Goal: Task Accomplishment & Management: Manage account settings

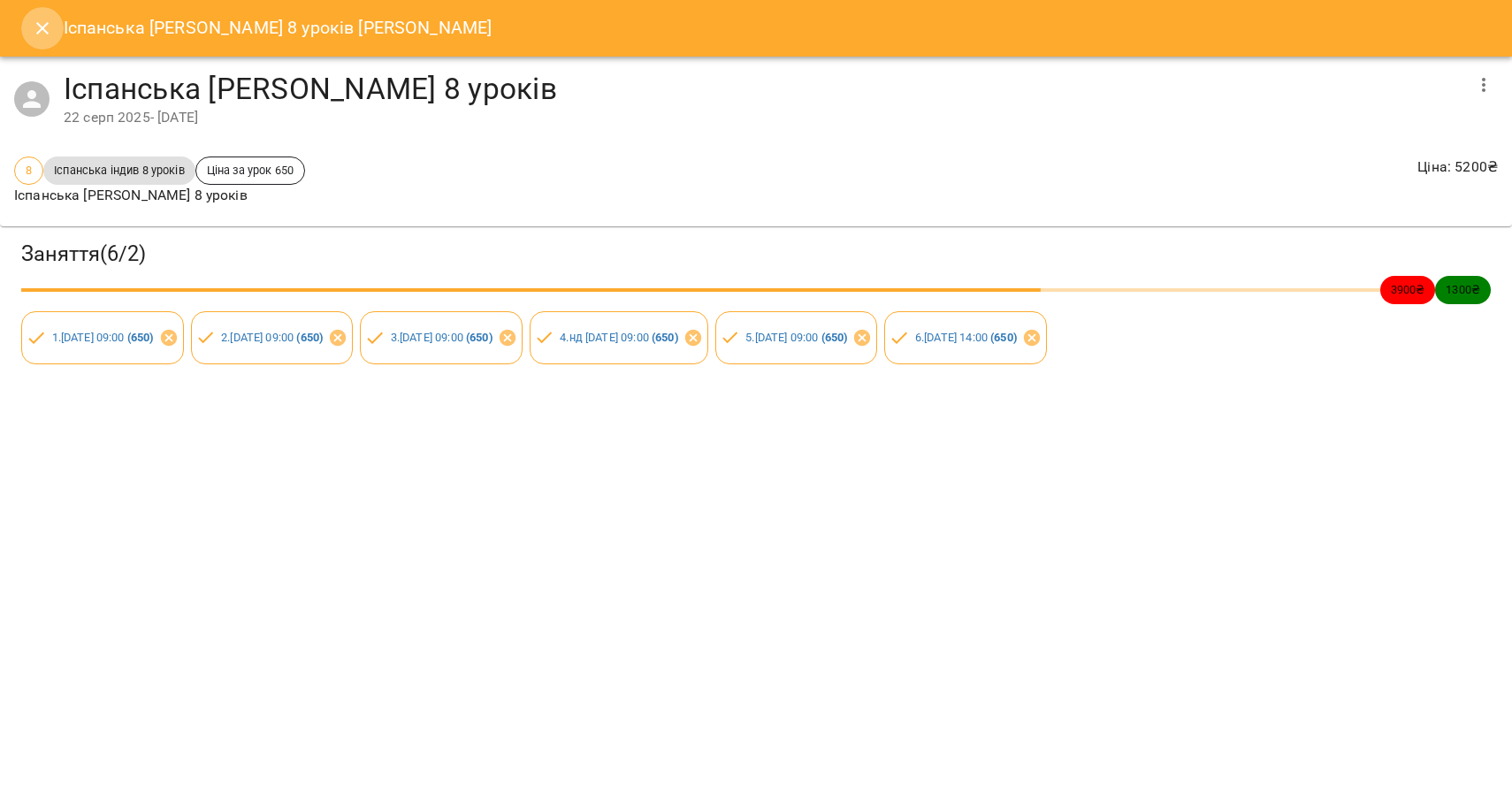
click at [43, 26] on icon "Close" at bounding box center [42, 28] width 21 height 21
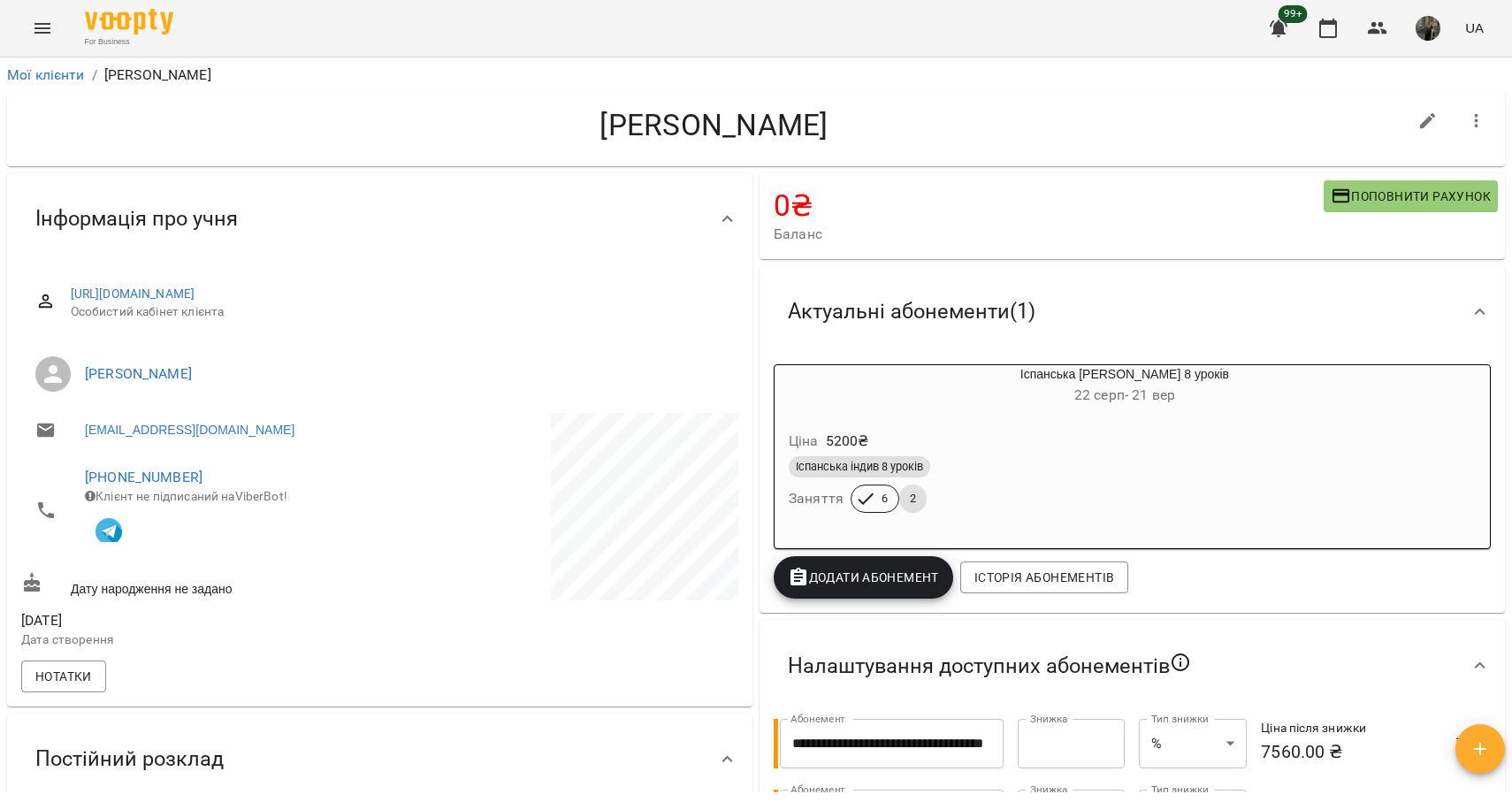
click at [37, 33] on icon "Menu" at bounding box center [43, 28] width 16 height 11
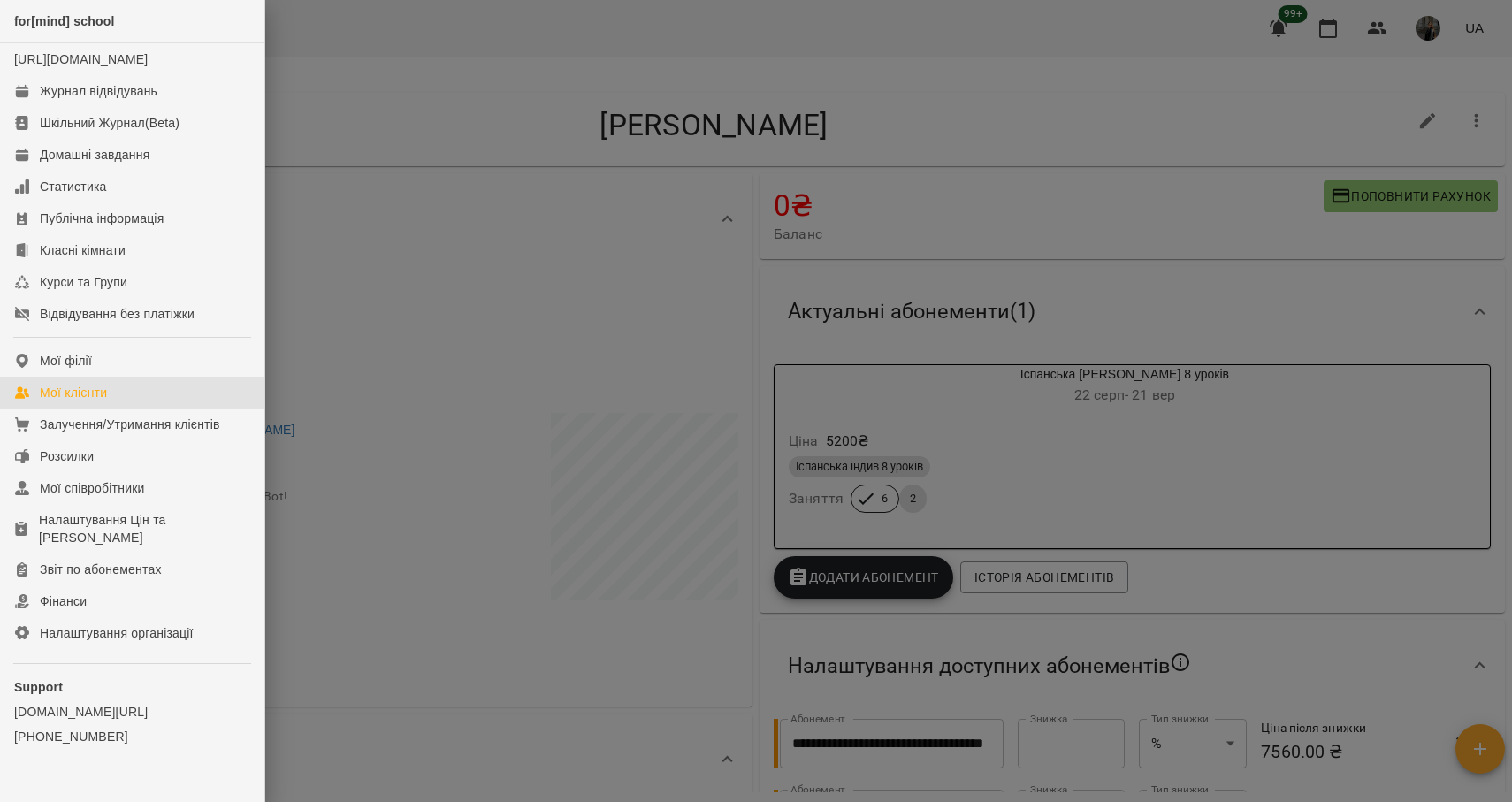
click at [85, 401] on div "Мої клієнти" at bounding box center [74, 393] width 68 height 18
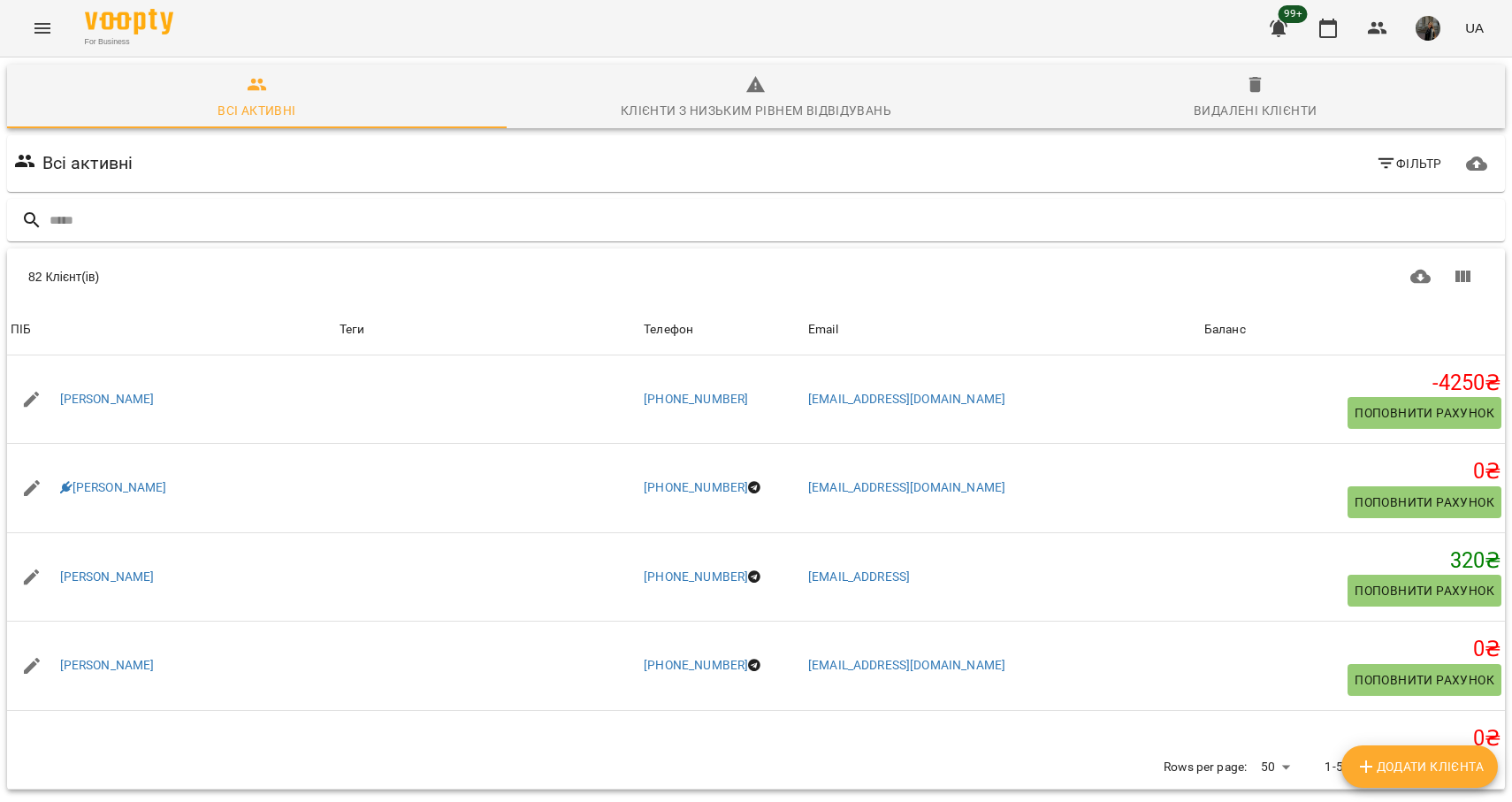
click at [333, 229] on input "text" at bounding box center [774, 220] width 1448 height 29
type input "**********"
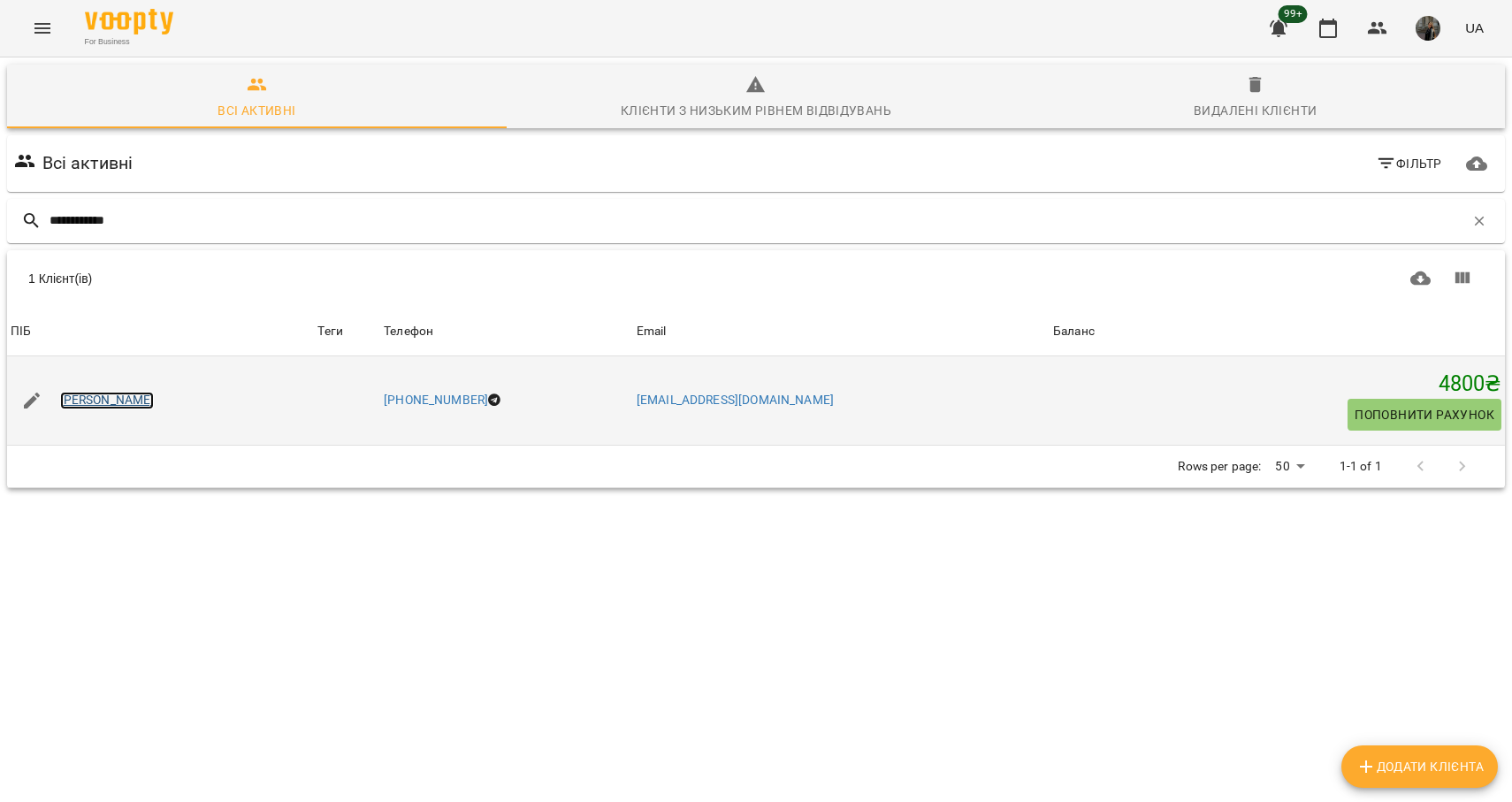
click at [130, 399] on link "[PERSON_NAME]" at bounding box center [107, 401] width 94 height 18
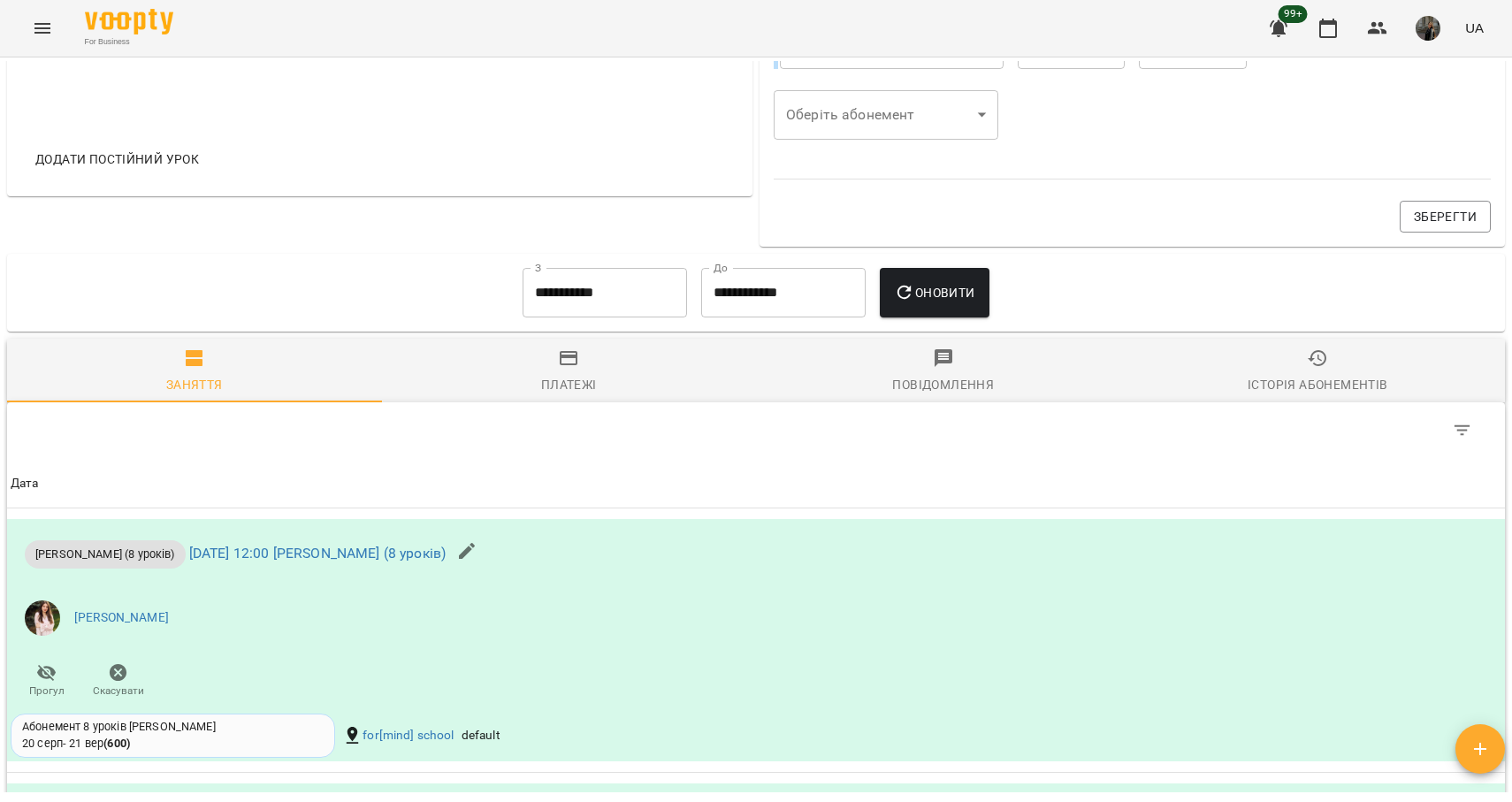
click at [583, 385] on div "Платежі" at bounding box center [569, 385] width 56 height 21
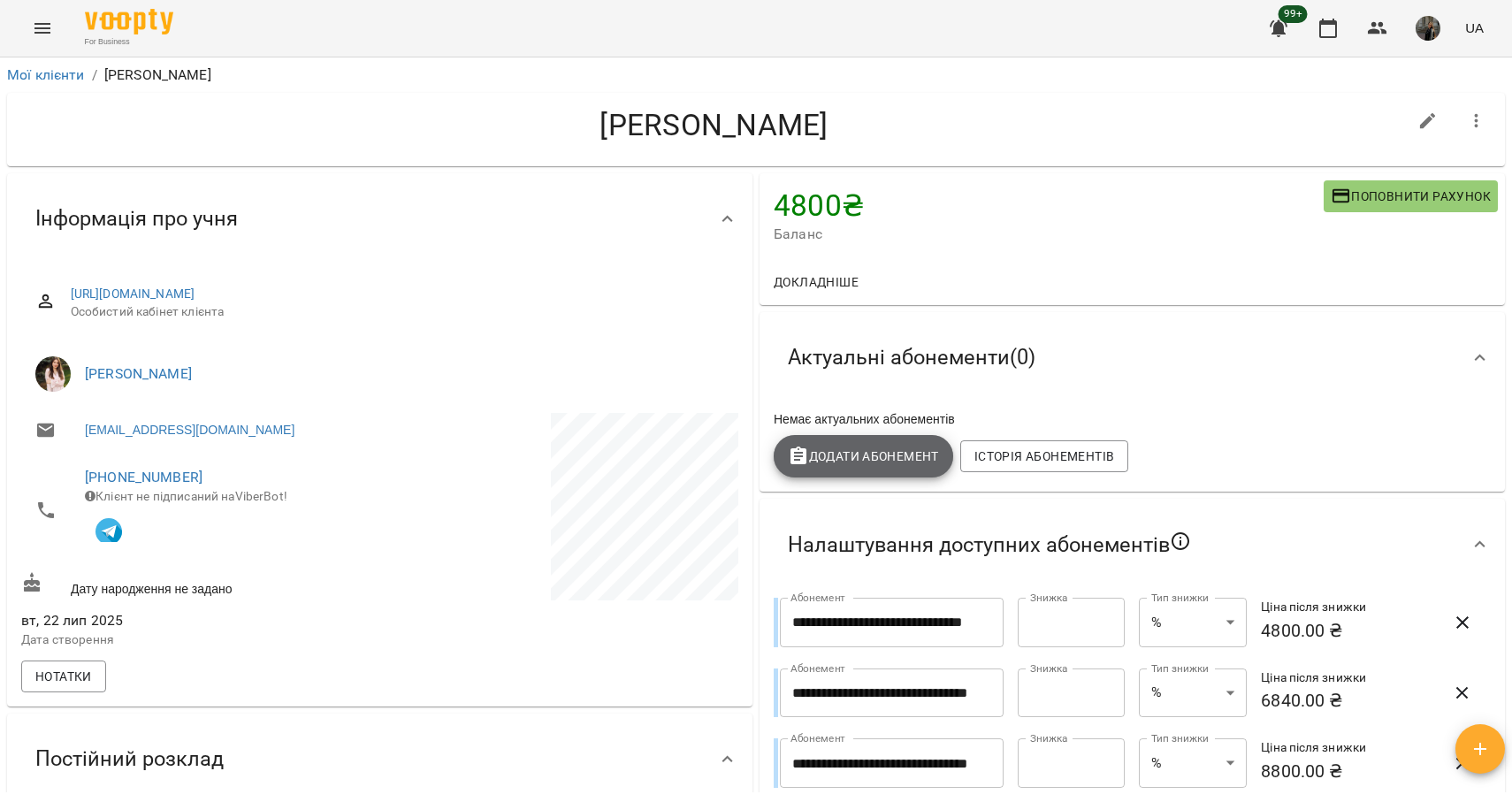
click at [827, 454] on span "Додати Абонемент" at bounding box center [863, 456] width 151 height 21
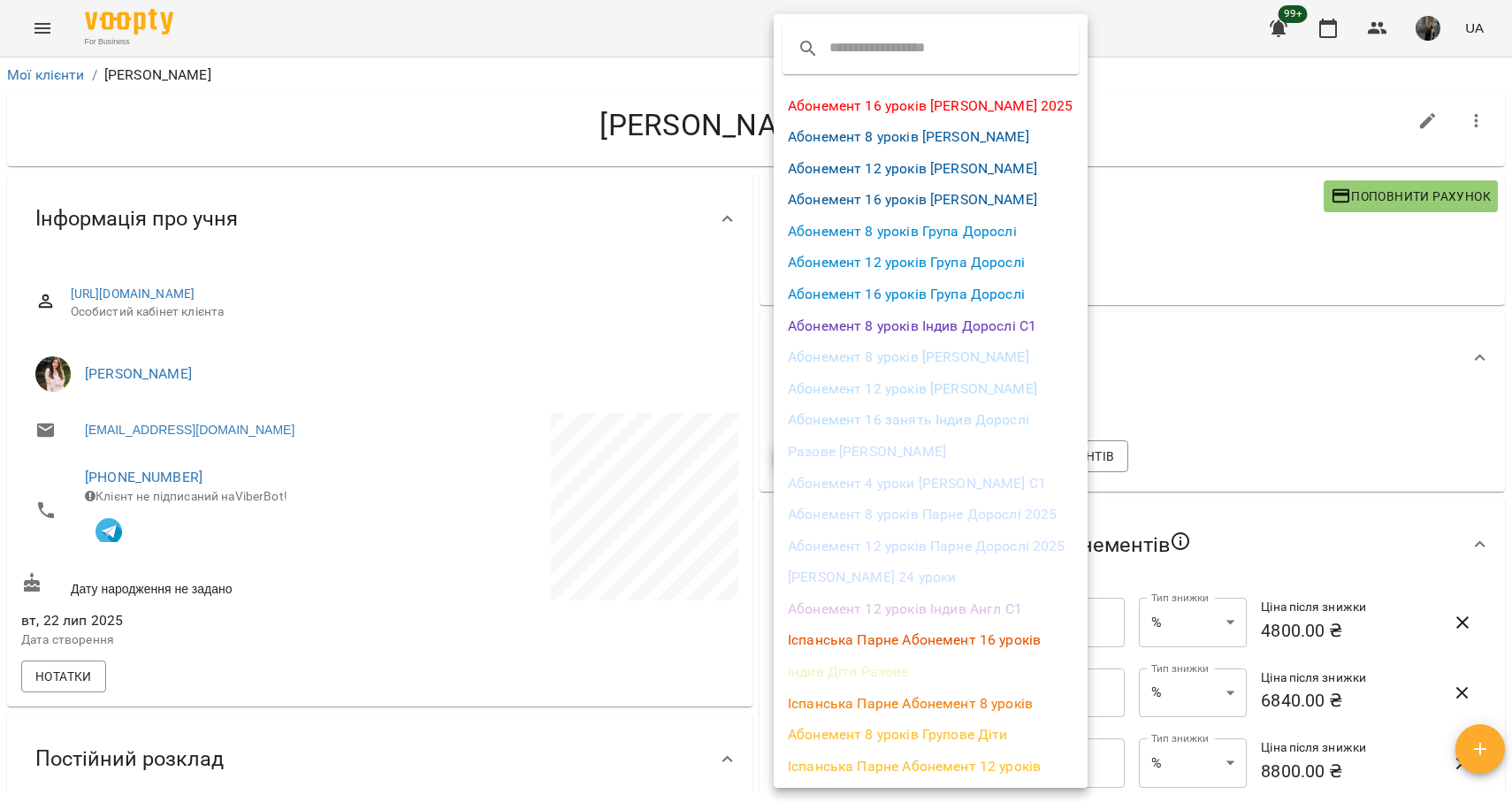
click at [930, 361] on li "Абонемент 8 уроків [PERSON_NAME]" at bounding box center [931, 358] width 314 height 32
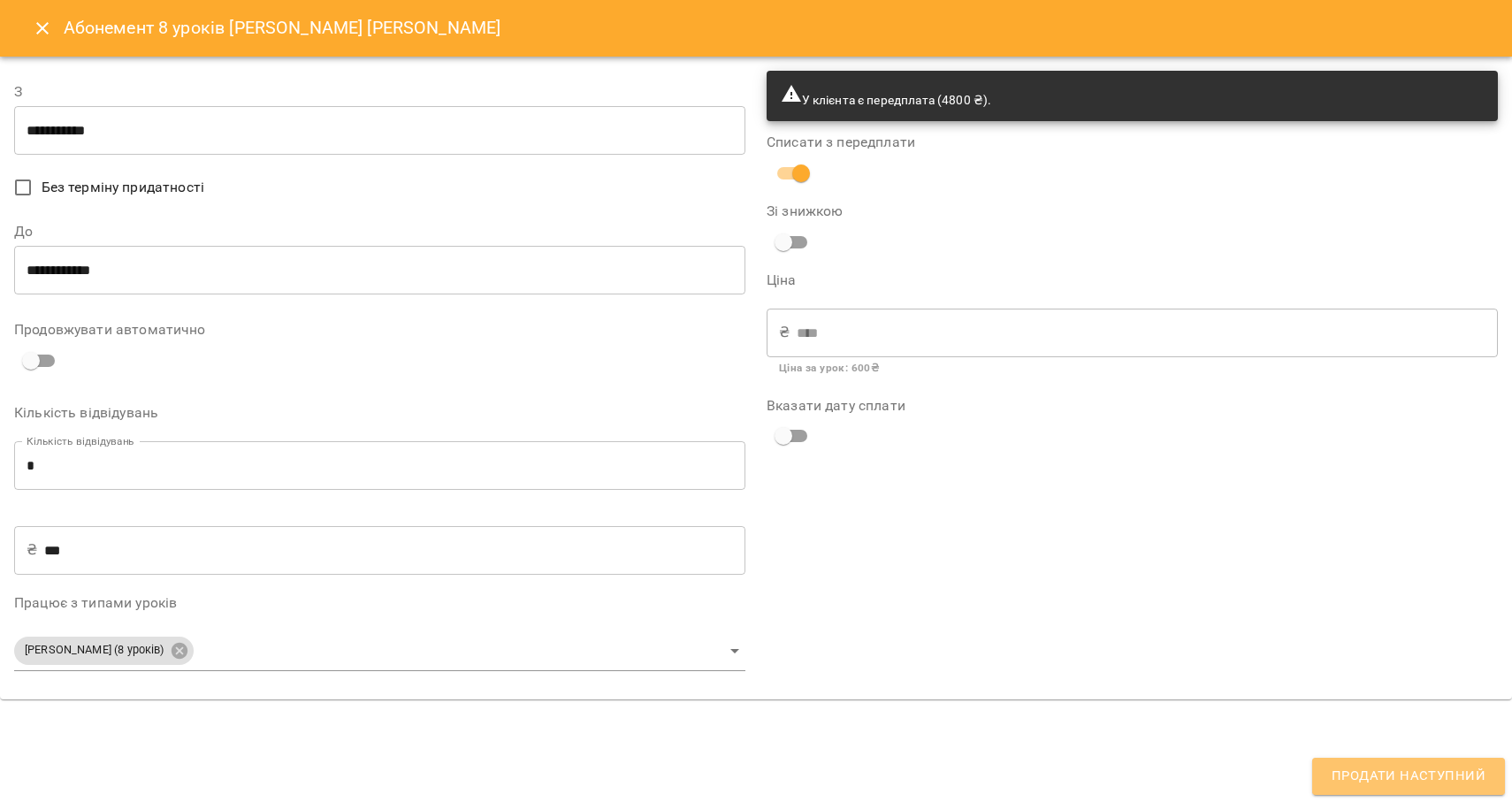
click at [1418, 778] on span "Продати наступний" at bounding box center [1409, 776] width 154 height 23
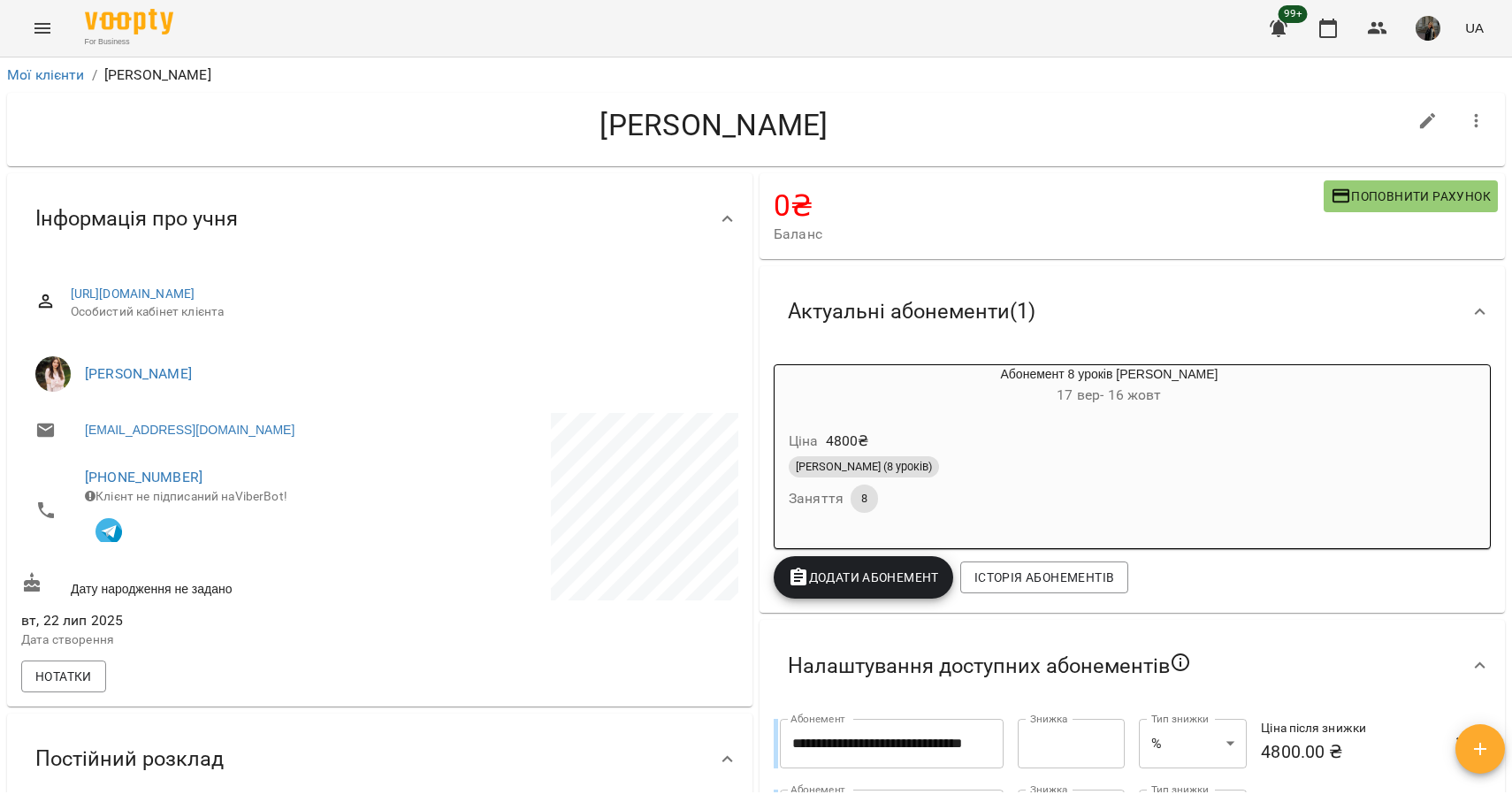
click at [720, 228] on icon at bounding box center [727, 219] width 21 height 21
